Goal: Task Accomplishment & Management: Manage account settings

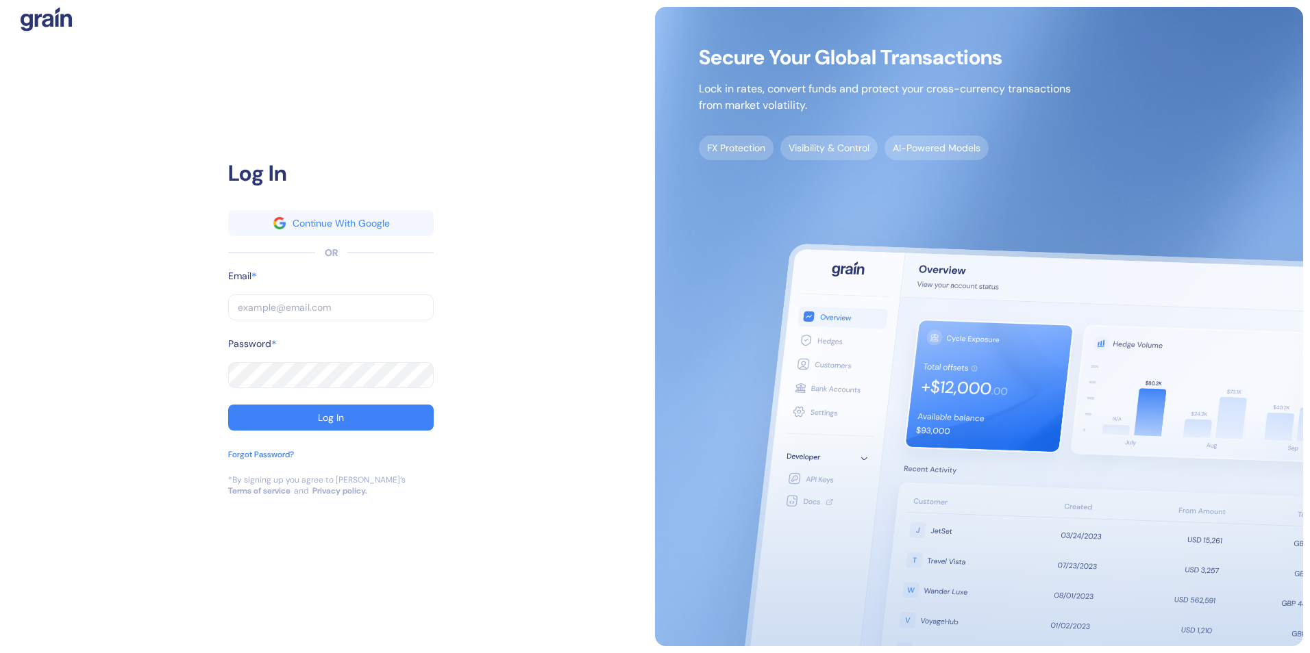
type input "[EMAIL_ADDRESS][PERSON_NAME][PERSON_NAME][DOMAIN_NAME]"
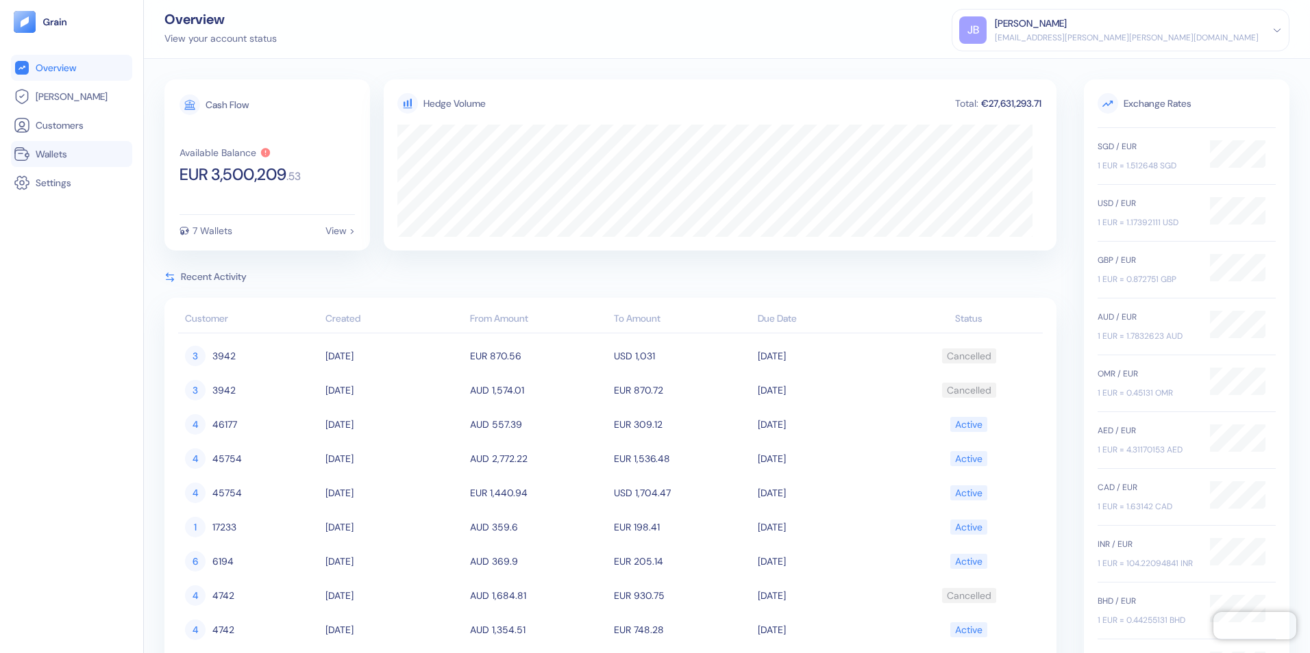
click at [58, 155] on span "Wallets" at bounding box center [52, 154] width 32 height 14
